Goal: Find specific page/section: Find specific page/section

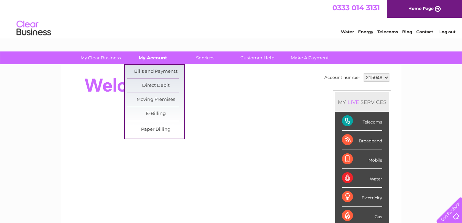
click at [155, 59] on link "My Account" at bounding box center [152, 58] width 57 height 13
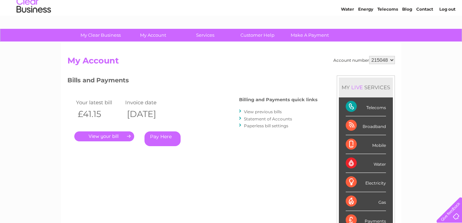
scroll to position [34, 0]
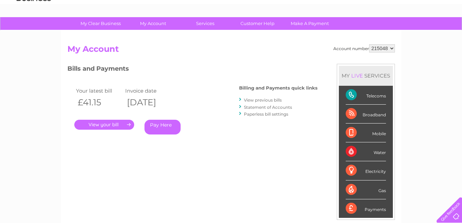
click at [102, 124] on link "." at bounding box center [104, 125] width 60 height 10
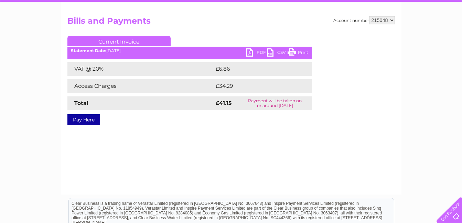
scroll to position [69, 0]
